Goal: Share content: Share content

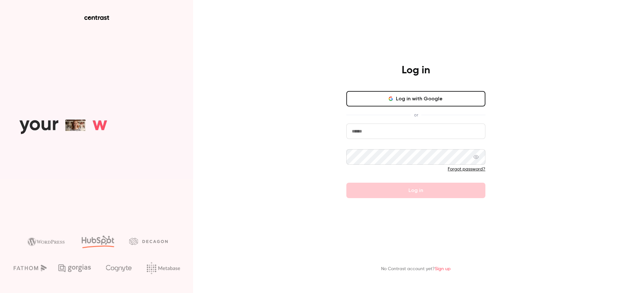
click at [398, 89] on div "Log in Log in with Google or Forgot password? Log in" at bounding box center [415, 131] width 167 height 134
click at [399, 98] on button "Log in with Google" at bounding box center [415, 98] width 139 height 15
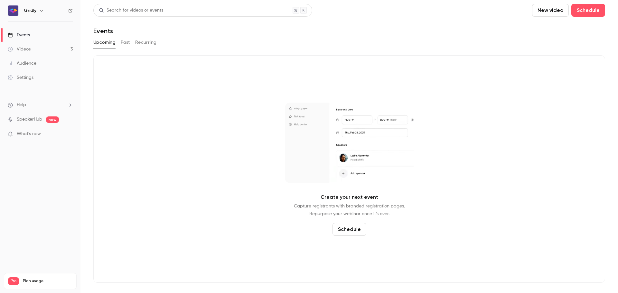
click at [128, 42] on button "Past" at bounding box center [125, 42] width 9 height 10
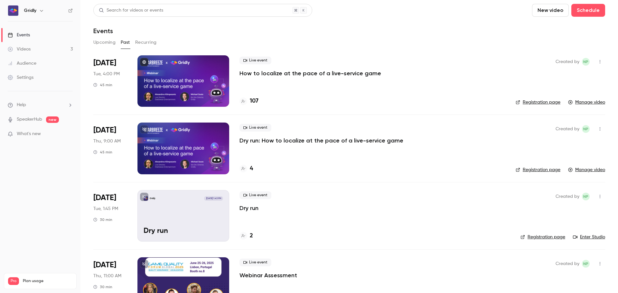
click at [580, 101] on link "Manage video" at bounding box center [586, 102] width 37 height 6
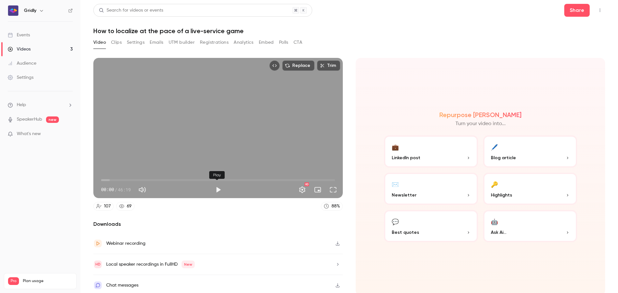
click at [216, 188] on button "Play" at bounding box center [218, 189] width 13 height 13
type input "**"
click at [325, 65] on button "Trim" at bounding box center [328, 65] width 23 height 10
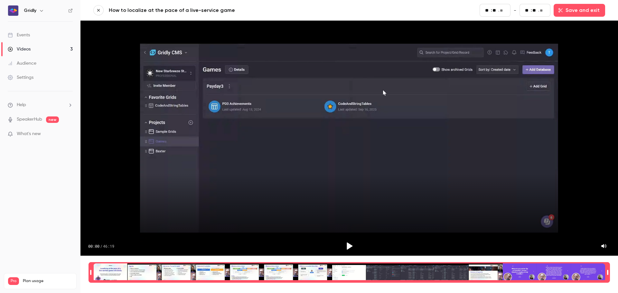
click at [102, 8] on button "button" at bounding box center [98, 10] width 10 height 10
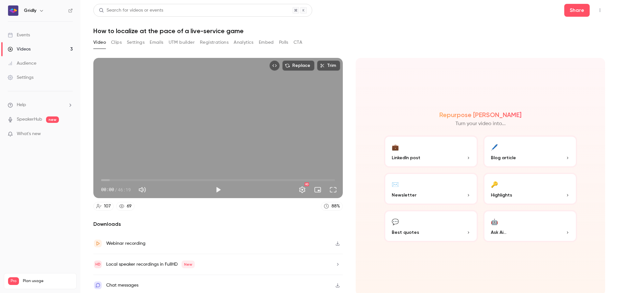
scroll to position [1, 0]
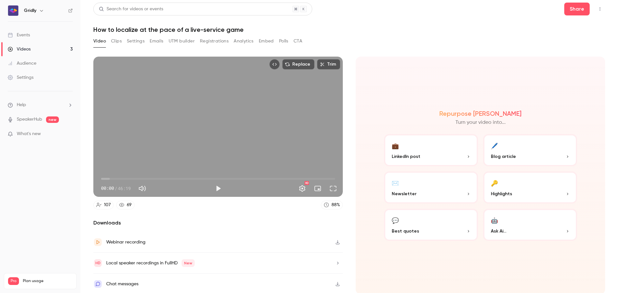
click at [115, 39] on button "Clips" at bounding box center [116, 41] width 11 height 10
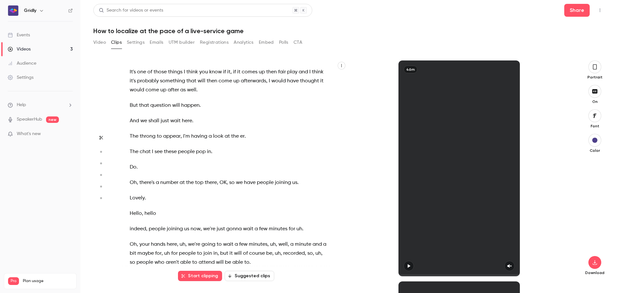
click at [142, 42] on button "Settings" at bounding box center [136, 42] width 18 height 10
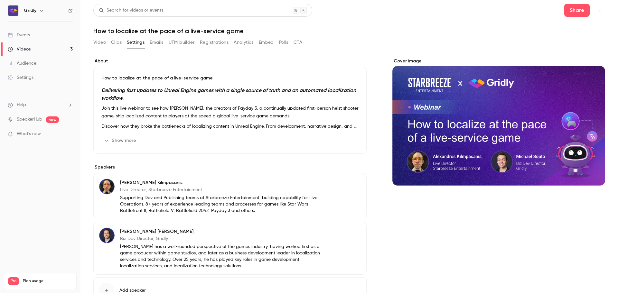
click at [118, 43] on button "Clips" at bounding box center [116, 42] width 11 height 10
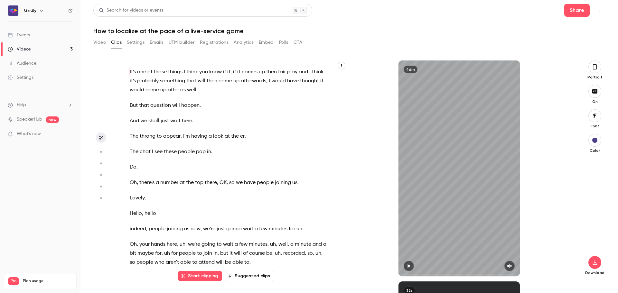
click at [483, 18] on header "Search for videos or events Share How to localize at the pace of a live-service…" at bounding box center [348, 19] width 511 height 31
click at [362, 32] on h1 "How to localize at the pace of a live-service game" at bounding box center [348, 31] width 511 height 8
click at [99, 41] on button "Video" at bounding box center [99, 42] width 13 height 10
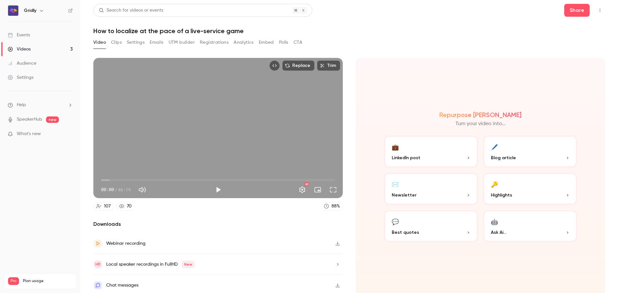
click at [327, 64] on button "Trim" at bounding box center [328, 65] width 23 height 10
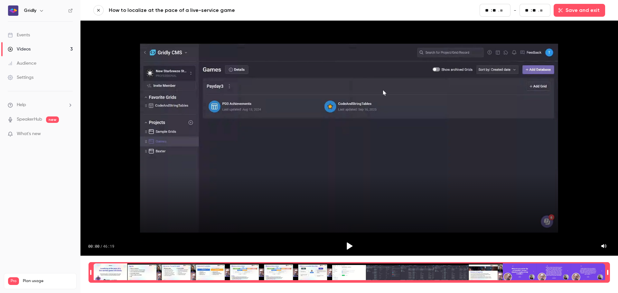
type input "**"
type input "*"
type input "**"
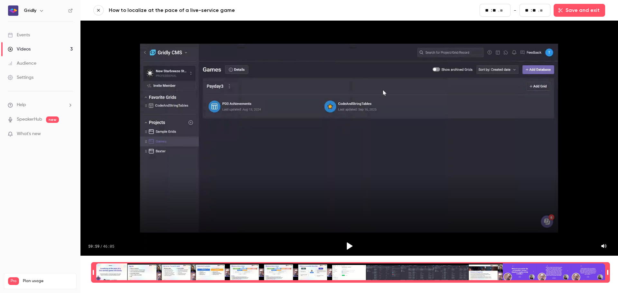
type input "**"
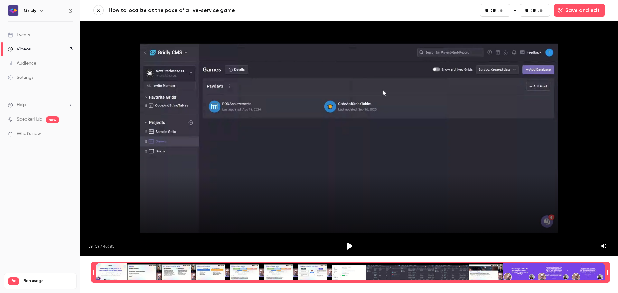
type input "**"
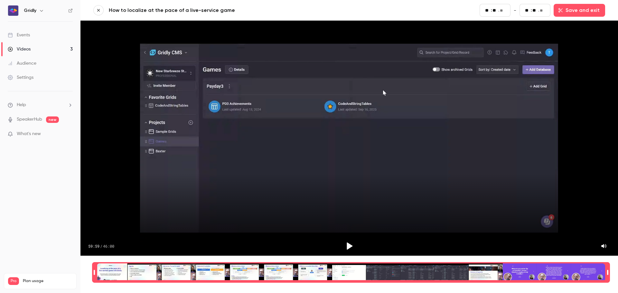
type input "**"
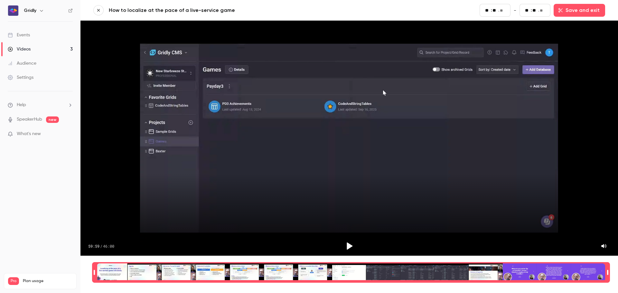
type input "**"
drag, startPoint x: 90, startPoint y: 267, endPoint x: 96, endPoint y: 267, distance: 5.8
click at [96, 267] on div "Time range seconds start time" at bounding box center [96, 272] width 5 height 19
click at [352, 243] on icon "Play" at bounding box center [350, 246] width 6 height 7
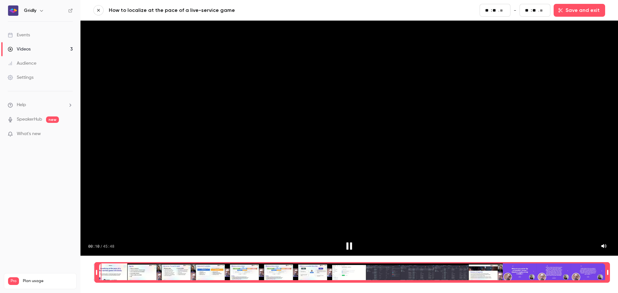
type input "**"
click at [97, 267] on div "Time range seconds start time" at bounding box center [98, 272] width 5 height 19
click at [349, 243] on icon "Play" at bounding box center [350, 246] width 6 height 7
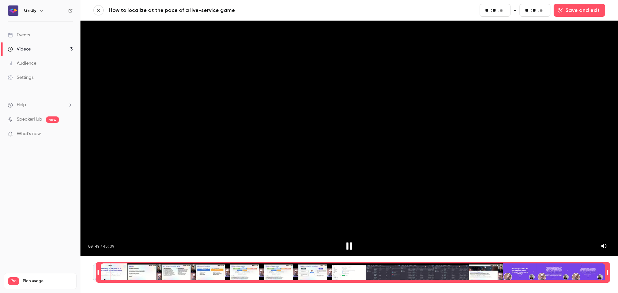
click at [350, 243] on icon "Pause" at bounding box center [349, 246] width 6 height 7
click at [350, 243] on icon "Play" at bounding box center [350, 246] width 6 height 7
click at [350, 243] on icon "Pause" at bounding box center [349, 246] width 6 height 7
click at [105, 265] on div "Time range selector" at bounding box center [353, 272] width 504 height 18
click at [351, 243] on icon "Play" at bounding box center [350, 246] width 6 height 7
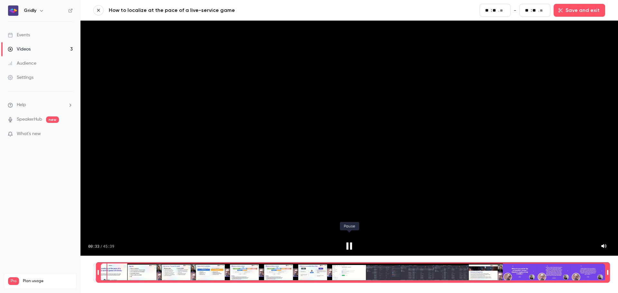
click at [351, 243] on icon "Pause" at bounding box center [349, 246] width 6 height 7
click at [351, 243] on icon "Play" at bounding box center [350, 246] width 6 height 7
click at [351, 243] on icon "Pause" at bounding box center [349, 246] width 6 height 7
click at [351, 243] on icon "Play" at bounding box center [350, 246] width 6 height 7
click at [351, 243] on icon "Pause" at bounding box center [349, 246] width 6 height 7
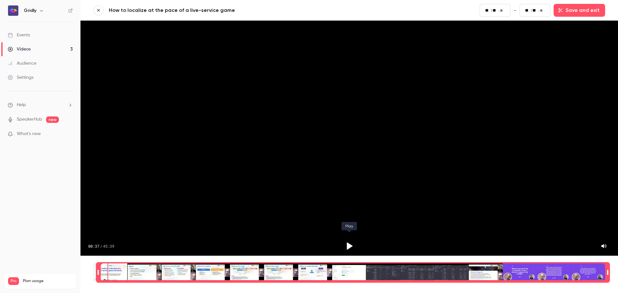
click at [347, 243] on icon "Play" at bounding box center [350, 246] width 6 height 7
click at [351, 243] on icon "Pause" at bounding box center [349, 246] width 6 height 7
click at [108, 264] on div "Time range selector" at bounding box center [353, 272] width 504 height 18
click at [109, 264] on div "Time range selector" at bounding box center [353, 272] width 504 height 18
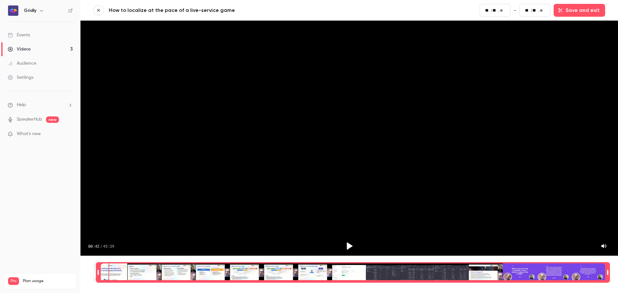
click at [107, 264] on div "Time range selector" at bounding box center [353, 272] width 504 height 18
click at [35, 188] on nav "Gridly Events Videos 3 Audience Settings Help SpeakerHub new What's new Pro Pla…" at bounding box center [40, 146] width 80 height 293
click at [353, 241] on icon "Play" at bounding box center [349, 246] width 10 height 10
click at [353, 241] on icon "Pause" at bounding box center [349, 246] width 10 height 10
click at [353, 241] on icon "Play" at bounding box center [349, 246] width 10 height 10
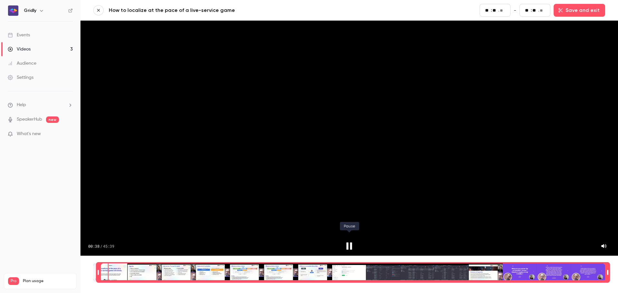
click at [353, 241] on icon "Pause" at bounding box center [349, 246] width 10 height 10
click at [351, 241] on icon "Play" at bounding box center [349, 246] width 10 height 10
click at [107, 265] on div "Time range selector" at bounding box center [353, 272] width 504 height 18
click at [109, 263] on div "Time range selector" at bounding box center [353, 272] width 504 height 18
click at [109, 265] on div "Time range selector" at bounding box center [353, 272] width 504 height 18
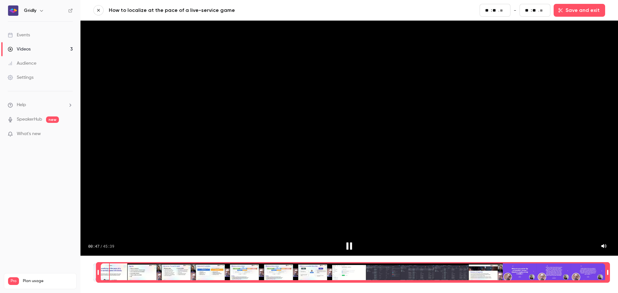
click at [352, 243] on icon "Pause" at bounding box center [349, 246] width 6 height 7
click at [350, 243] on icon "Play" at bounding box center [350, 246] width 6 height 7
click at [349, 241] on icon "Pause" at bounding box center [349, 246] width 10 height 10
click at [349, 243] on icon "Play" at bounding box center [350, 246] width 6 height 7
click at [349, 241] on icon "Pause" at bounding box center [349, 246] width 10 height 10
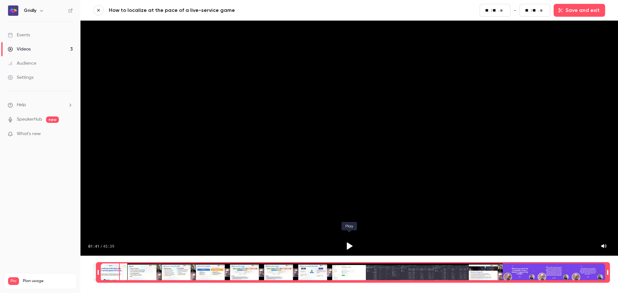
click at [349, 243] on icon "Play" at bounding box center [350, 246] width 6 height 7
click at [349, 241] on icon "Pause" at bounding box center [349, 246] width 10 height 10
click at [349, 243] on icon "Play" at bounding box center [350, 246] width 6 height 7
click at [349, 241] on icon "Pause" at bounding box center [349, 246] width 10 height 10
click at [349, 243] on icon "Play" at bounding box center [350, 246] width 6 height 7
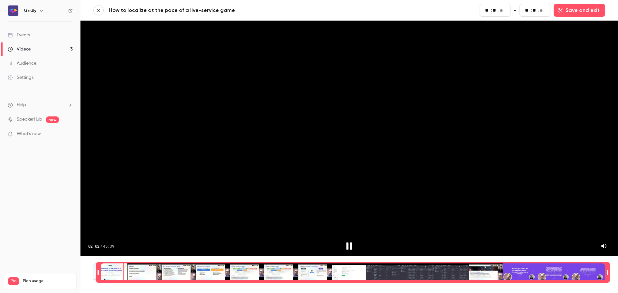
click at [348, 241] on icon "Pause" at bounding box center [349, 246] width 10 height 10
click at [348, 243] on icon "Play" at bounding box center [350, 246] width 6 height 7
click at [348, 243] on icon "Pause" at bounding box center [349, 246] width 6 height 7
click at [123, 265] on div "Time range selector" at bounding box center [353, 272] width 504 height 18
click at [348, 243] on icon "Play" at bounding box center [350, 246] width 6 height 7
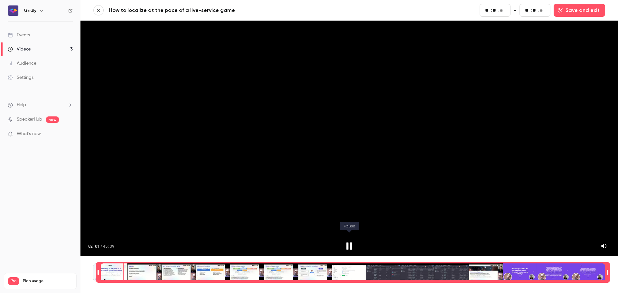
click at [349, 242] on icon "Pause" at bounding box center [349, 246] width 10 height 10
click at [349, 243] on icon "Play" at bounding box center [350, 246] width 6 height 7
click at [349, 242] on icon "Pause" at bounding box center [349, 246] width 10 height 10
type input "***"
click at [97, 7] on button "button" at bounding box center [98, 10] width 10 height 10
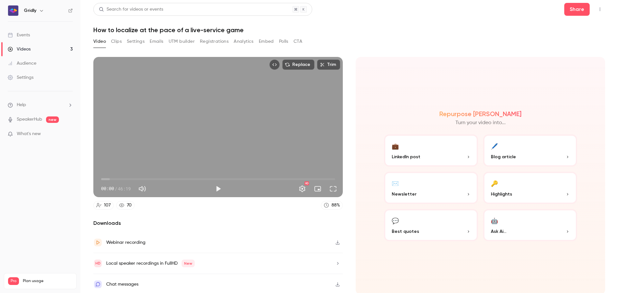
scroll to position [1, 0]
click at [564, 10] on button "Share" at bounding box center [576, 9] width 25 height 13
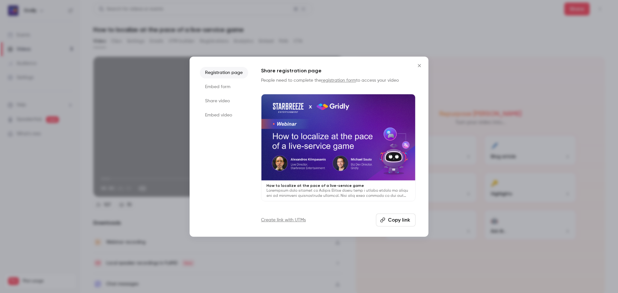
click at [392, 220] on button "Copy link" at bounding box center [396, 220] width 40 height 13
click at [293, 219] on link "Create link with UTMs" at bounding box center [283, 220] width 45 height 6
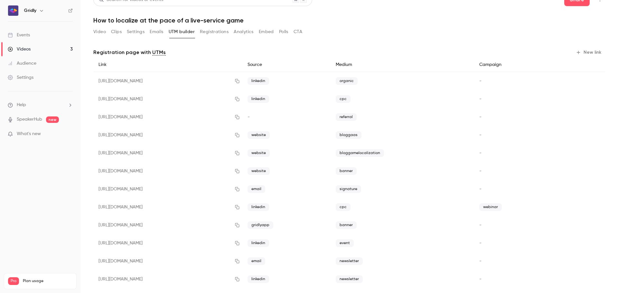
scroll to position [16, 0]
